Goal: Task Accomplishment & Management: Manage account settings

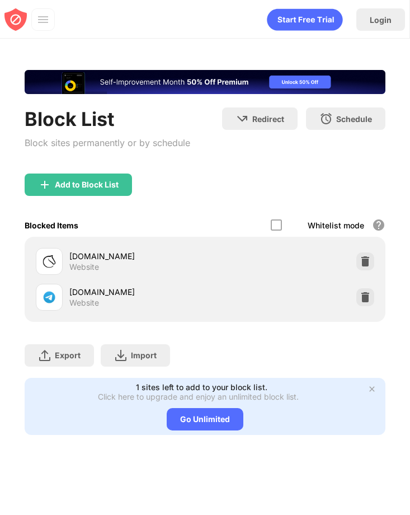
click at [357, 264] on div at bounding box center [365, 261] width 18 height 18
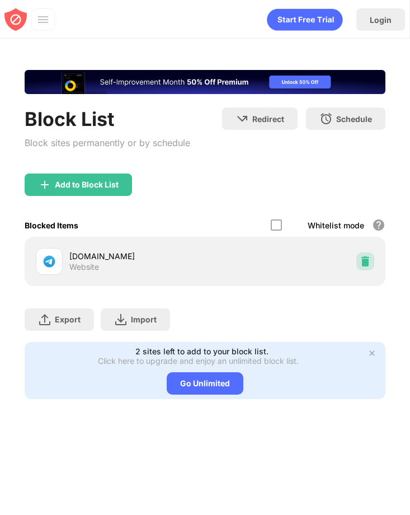
click at [360, 263] on img at bounding box center [365, 261] width 11 height 11
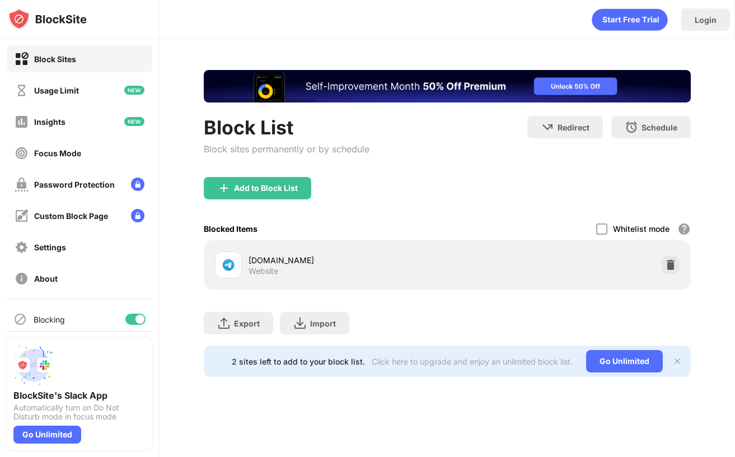
click at [667, 220] on div "Whitelist mode Block all websites except for those in your whitelist. Whitelist…" at bounding box center [643, 228] width 95 height 23
